Goal: Task Accomplishment & Management: Manage account settings

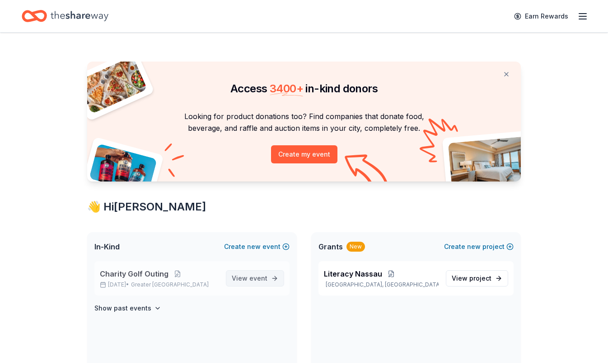
click at [243, 278] on span "View event" at bounding box center [250, 278] width 36 height 11
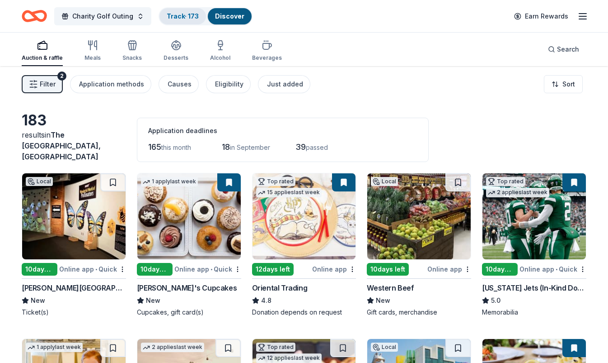
click at [178, 15] on link "Track · 173" at bounding box center [183, 16] width 32 height 8
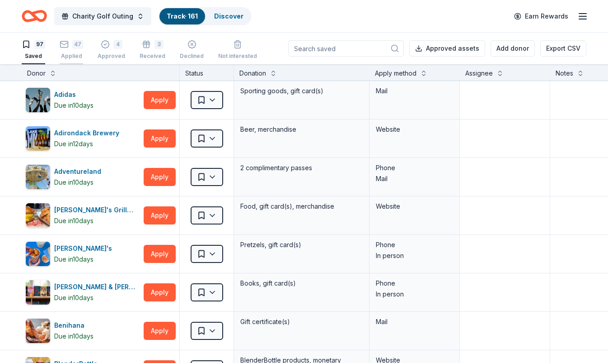
click at [68, 47] on div "47" at bounding box center [72, 44] width 24 height 9
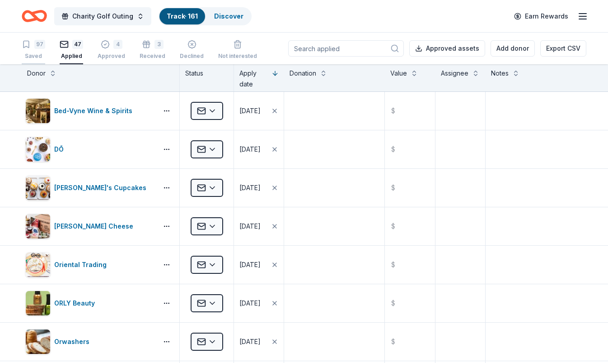
click at [33, 44] on div "97" at bounding box center [34, 44] width 24 height 9
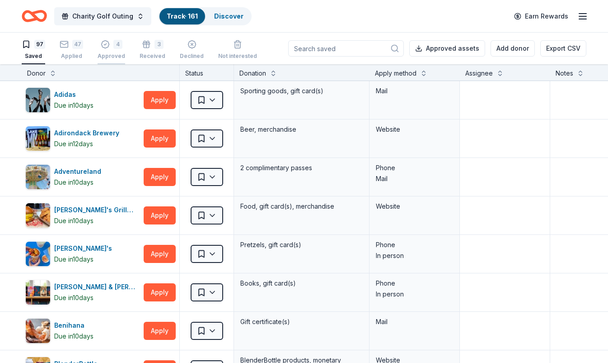
click at [119, 45] on div "4" at bounding box center [117, 44] width 9 height 9
